Goal: Task Accomplishment & Management: Complete application form

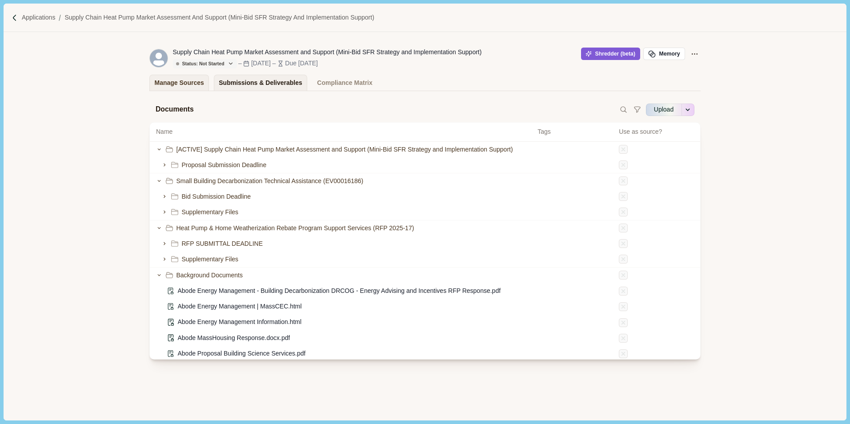
click at [265, 83] on div "Submissions & Deliverables" at bounding box center [261, 83] width 84 height 16
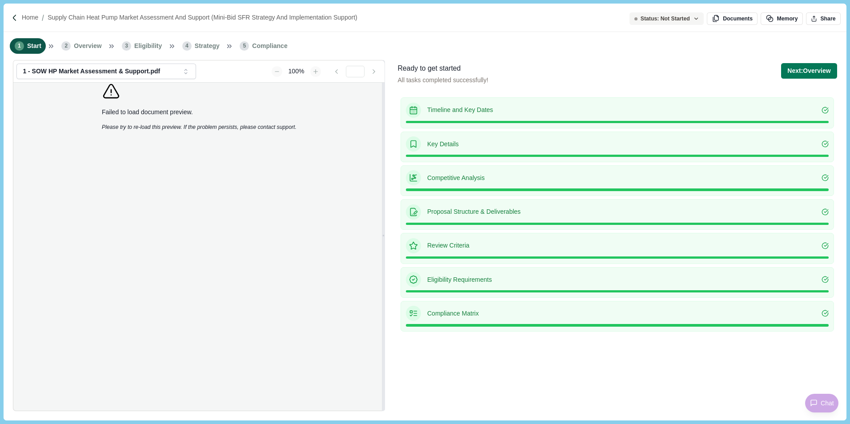
click at [428, 315] on p "Compliance Matrix" at bounding box center [624, 313] width 394 height 9
click at [188, 75] on icon "button" at bounding box center [186, 72] width 8 height 8
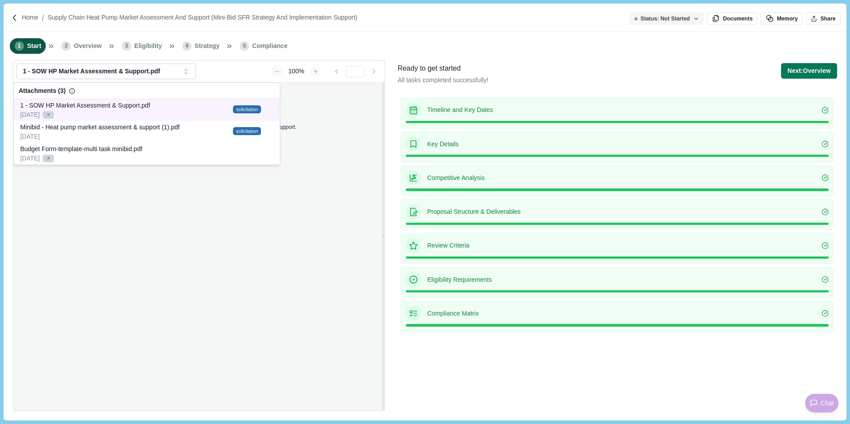
click at [159, 110] on div "9/3/2025 View original" at bounding box center [125, 114] width 210 height 9
click at [54, 116] on span "View original" at bounding box center [59, 115] width 26 height 6
click at [137, 128] on span "Minibid - Heat pump market assessment & support (1).pdf" at bounding box center [100, 127] width 160 height 7
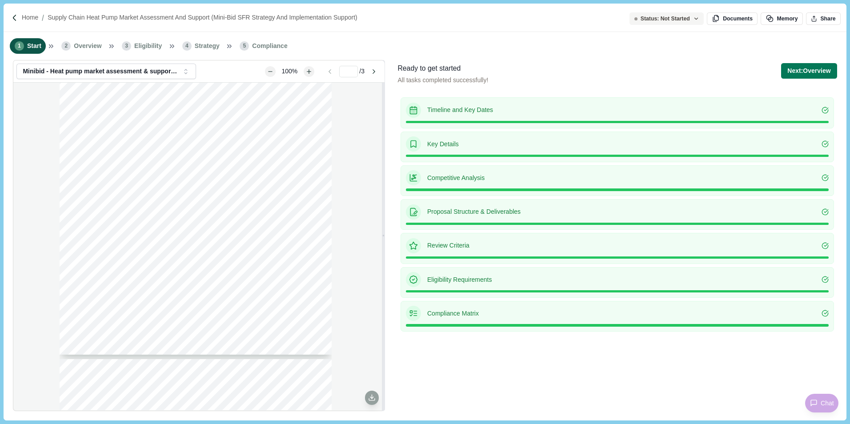
scroll to position [89, 0]
click at [305, 71] on button "Zoom in" at bounding box center [309, 71] width 8 height 8
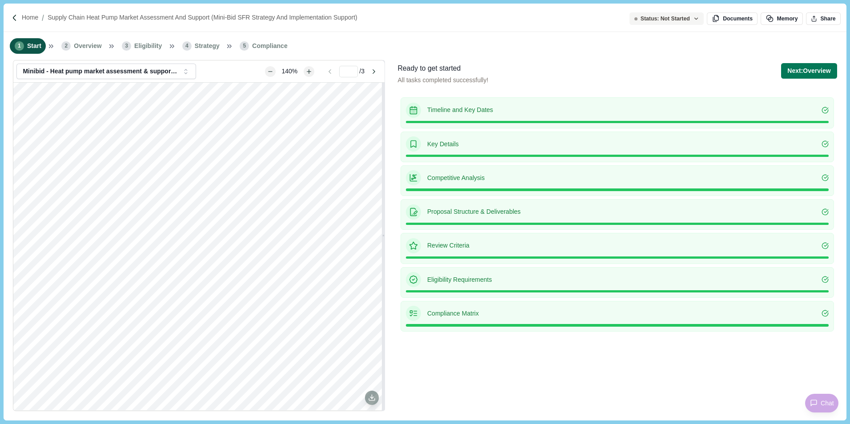
click at [424, 316] on div "Compliance Matrix" at bounding box center [617, 313] width 423 height 15
click at [425, 315] on div "Compliance Matrix" at bounding box center [617, 313] width 423 height 15
drag, startPoint x: 425, startPoint y: 315, endPoint x: 720, endPoint y: 321, distance: 295.7
click at [490, 310] on p "Compliance Matrix" at bounding box center [624, 313] width 394 height 9
click at [824, 314] on icon at bounding box center [825, 313] width 7 height 7
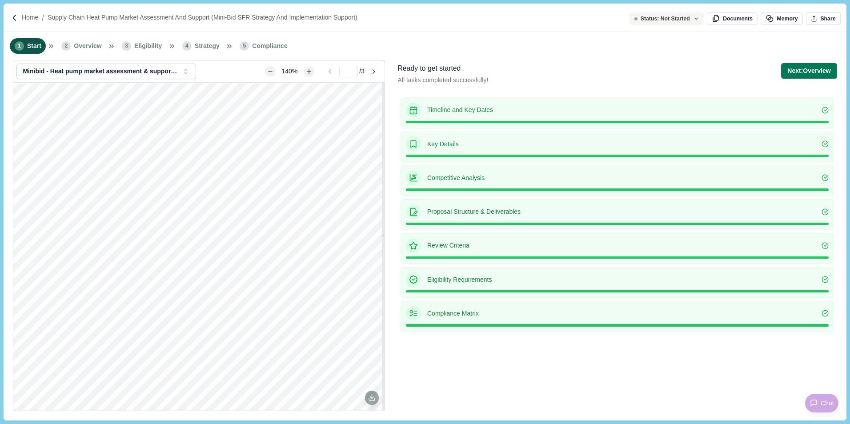
click at [823, 313] on icon at bounding box center [825, 313] width 7 height 7
click at [822, 313] on icon at bounding box center [825, 313] width 7 height 7
click at [813, 72] on button "Next: Overview" at bounding box center [809, 71] width 56 height 16
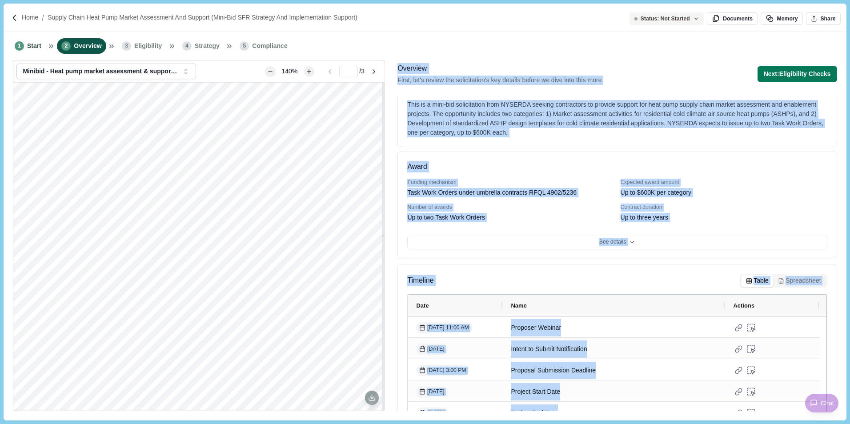
scroll to position [47, 0]
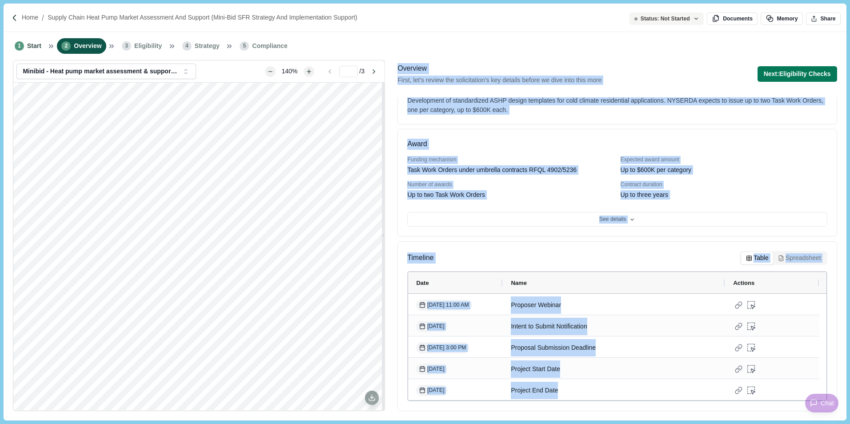
click at [754, 162] on div "Expected award amount" at bounding box center [724, 160] width 207 height 8
click at [812, 73] on button "Next: Eligibility Checks" at bounding box center [798, 74] width 80 height 16
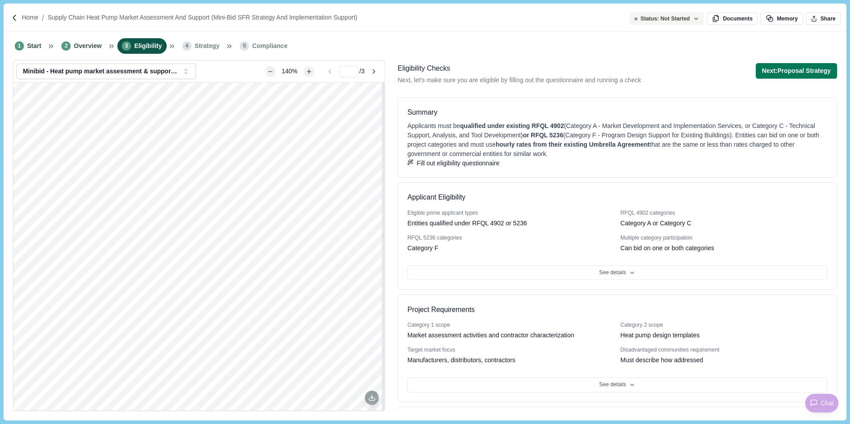
click at [738, 51] on div "1 Start 2 Overview 3 Eligibility 4 Strategy 5 Compliance" at bounding box center [425, 46] width 842 height 28
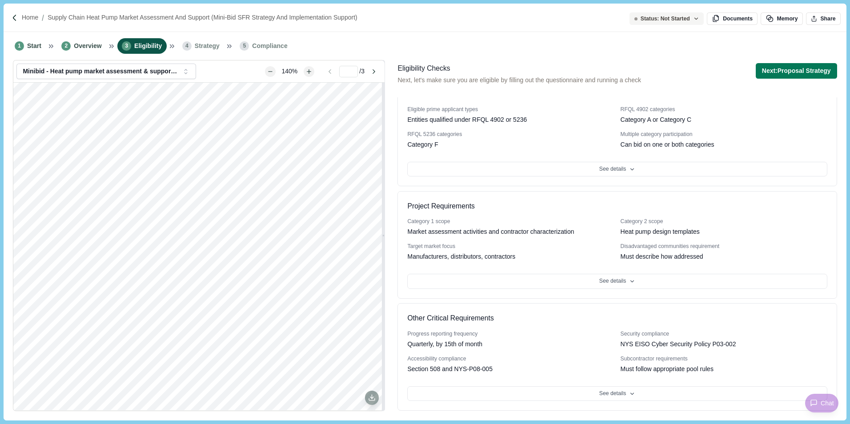
scroll to position [119, 0]
click at [618, 393] on button "See details" at bounding box center [617, 393] width 420 height 15
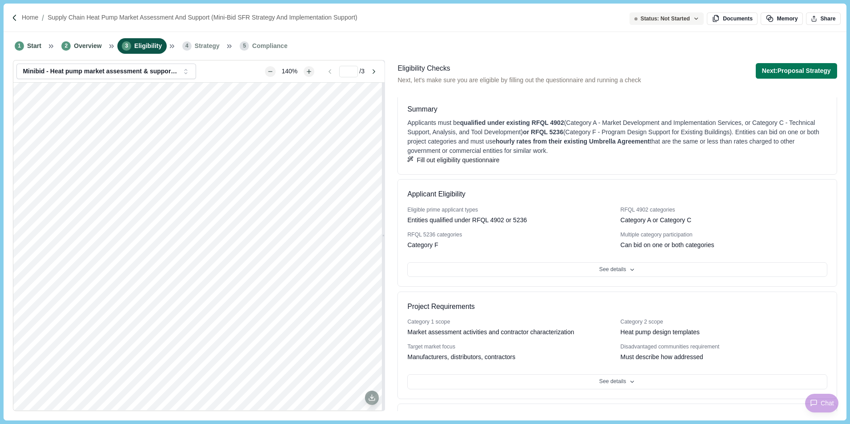
scroll to position [0, 0]
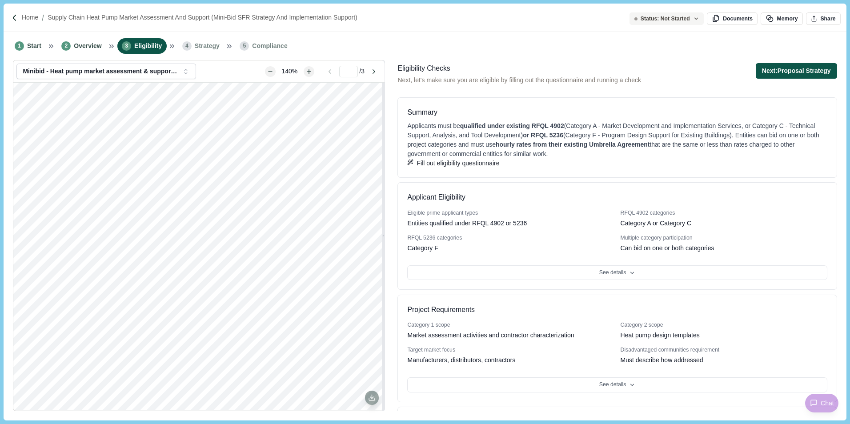
click at [788, 71] on button "Next: Proposal Strategy" at bounding box center [796, 71] width 81 height 16
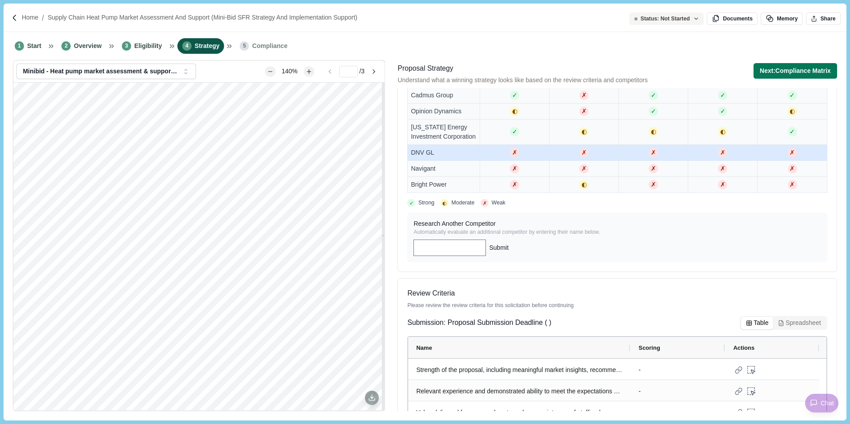
scroll to position [819, 0]
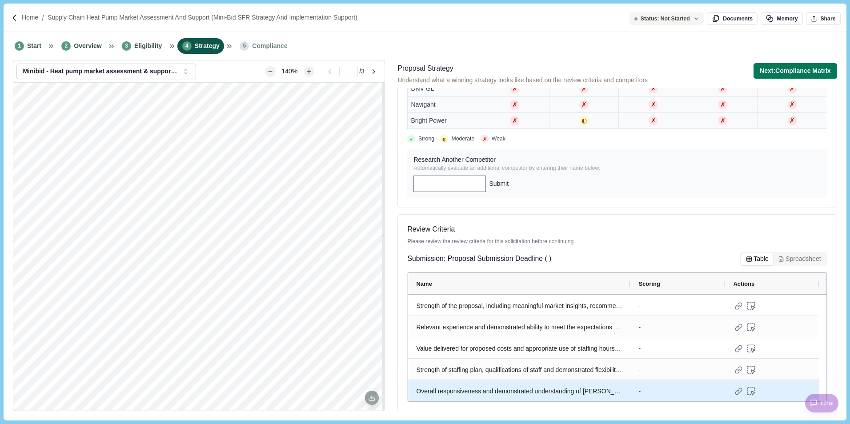
click at [617, 389] on div "Overall responsiveness and demonstrated understanding of NYSERDA's needs for th…" at bounding box center [519, 391] width 206 height 17
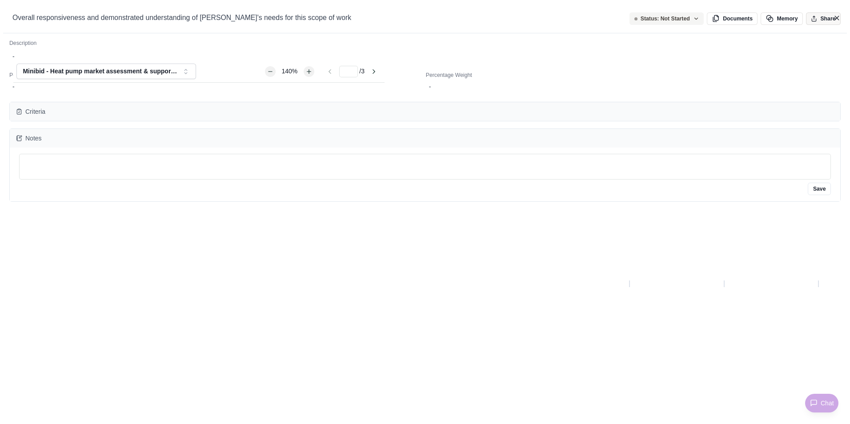
click at [838, 21] on icon "button" at bounding box center [837, 18] width 8 height 8
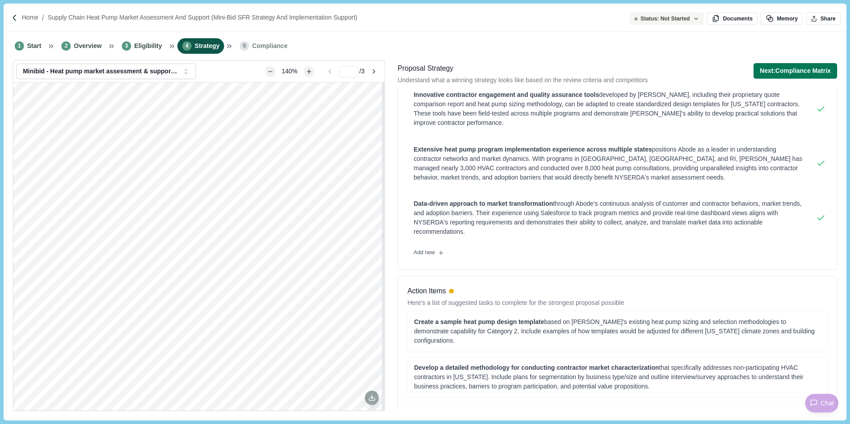
scroll to position [0, 0]
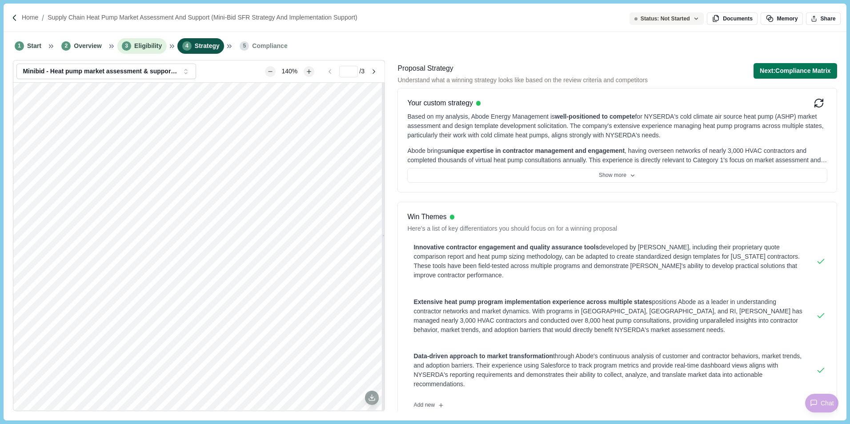
click at [148, 48] on span "Eligibility" at bounding box center [148, 45] width 28 height 9
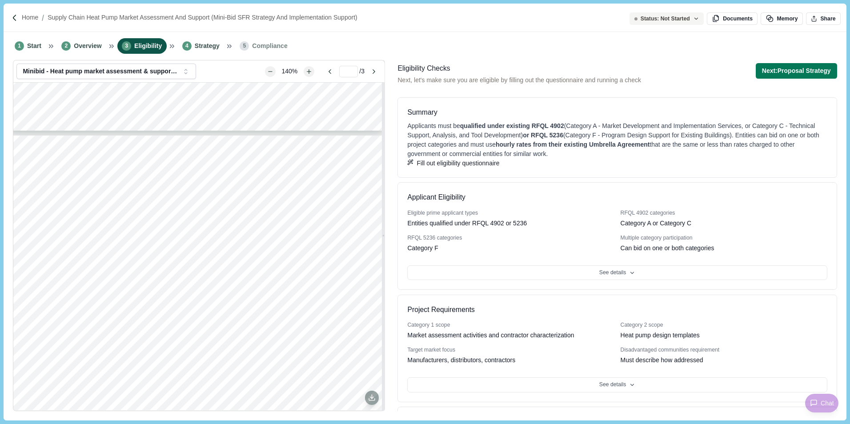
scroll to position [578, 0]
click at [292, 255] on div "supply chain actors, current challenges, responses to changing economic, regula…" at bounding box center [195, 249] width 381 height 493
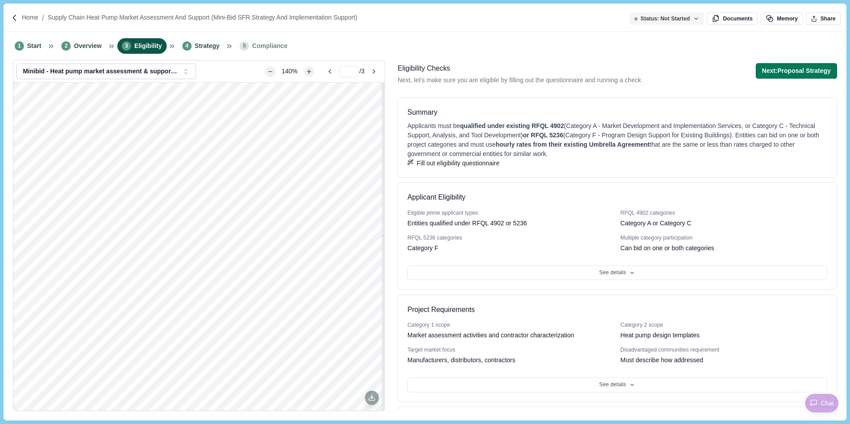
scroll to position [622, 0]
type input "*"
